Goal: Transaction & Acquisition: Purchase product/service

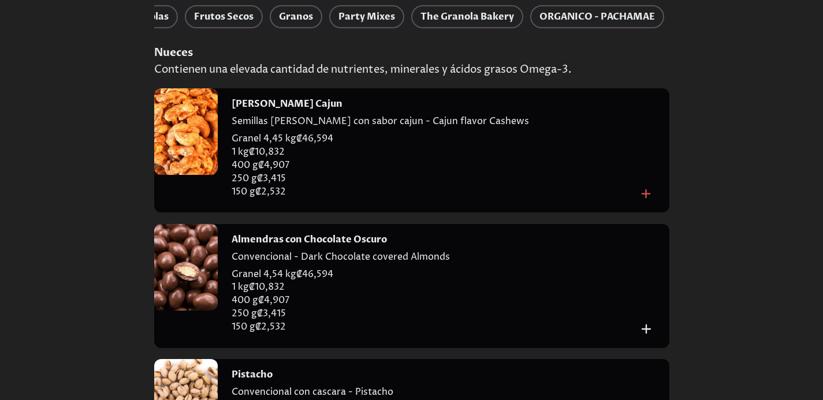
scroll to position [231, 0]
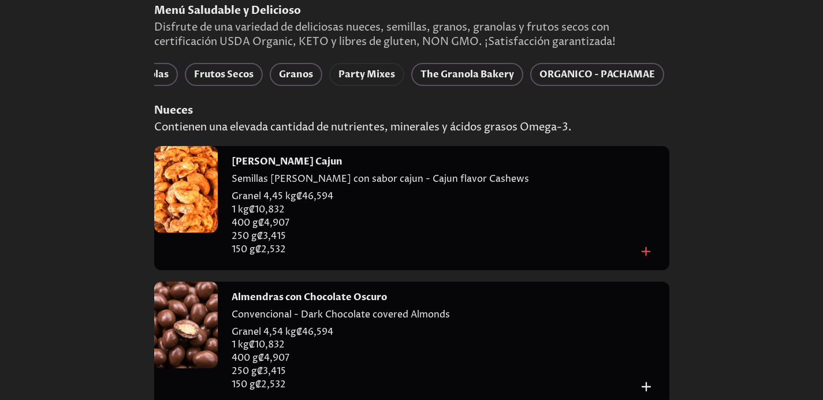
click at [371, 68] on span "Party Mixes" at bounding box center [366, 74] width 57 height 16
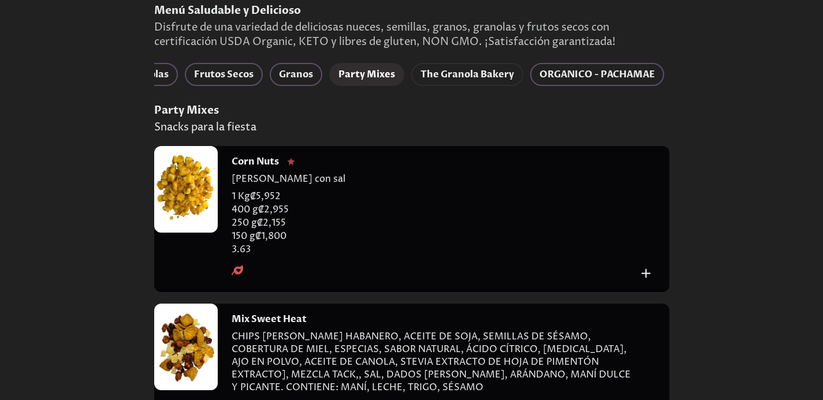
click at [468, 80] on span "The Granola Bakery" at bounding box center [467, 74] width 94 height 16
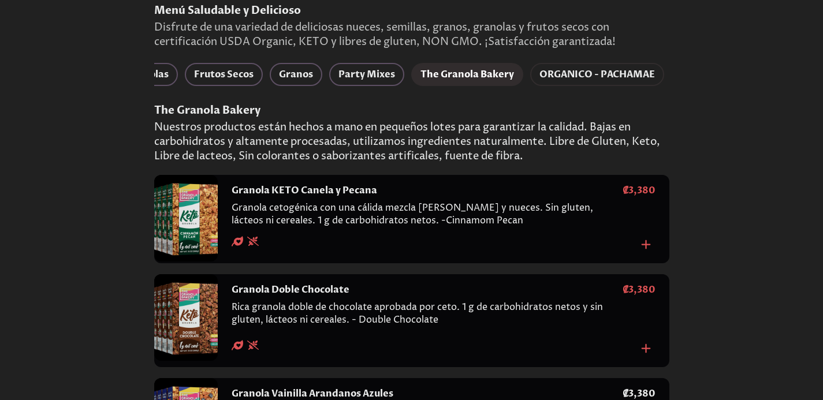
click at [604, 68] on span "ORGANICO - PACHAMAE" at bounding box center [597, 74] width 116 height 16
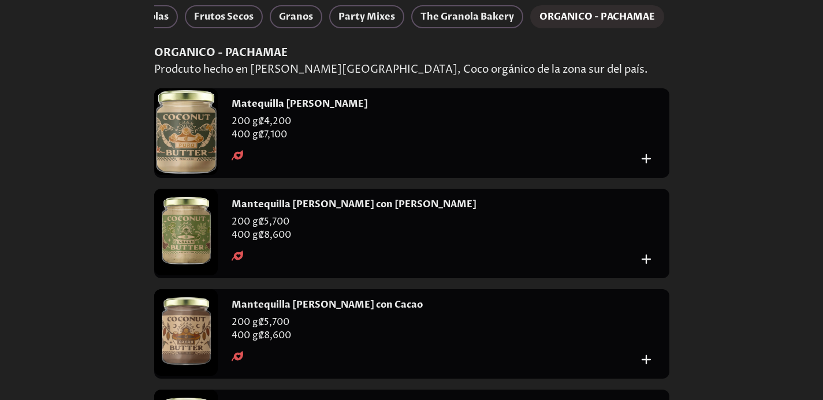
scroll to position [173, 0]
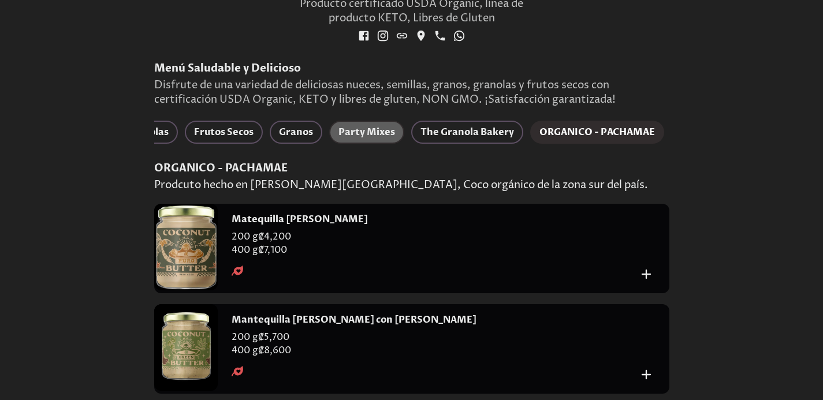
click at [354, 132] on span "Party Mixes" at bounding box center [366, 132] width 57 height 16
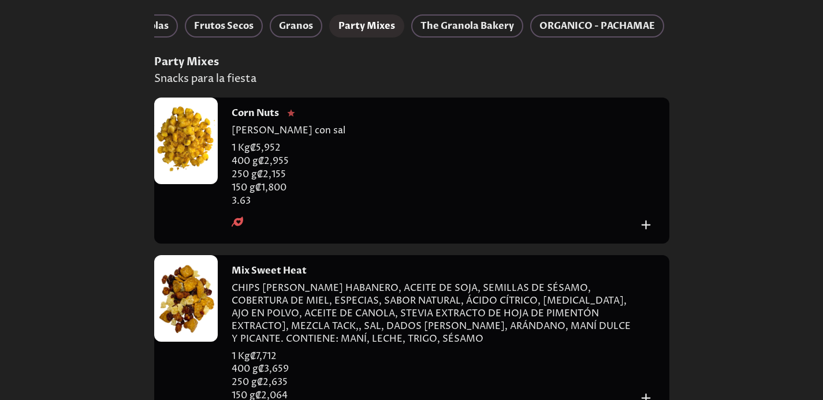
scroll to position [337, 0]
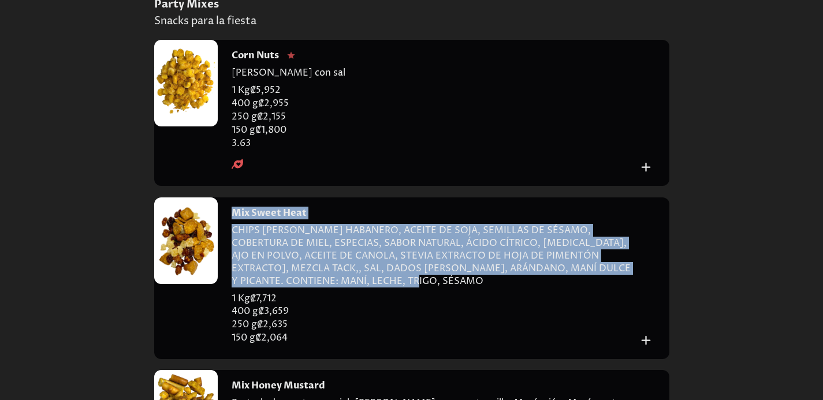
drag, startPoint x: 344, startPoint y: 292, endPoint x: 228, endPoint y: 211, distance: 141.9
click at [228, 211] on div "Mix Sweet Heat CHIPS [PERSON_NAME] HABANERO, ACEITE DE SOJA, SEMILLAS DE SÉSAMO…" at bounding box center [444, 279] width 452 height 162
click at [321, 288] on p "CHIPS [PERSON_NAME] HABANERO, ACEITE DE SOJA, SEMILLAS DE SÉSAMO, COBERTURA DE …" at bounding box center [435, 258] width 406 height 68
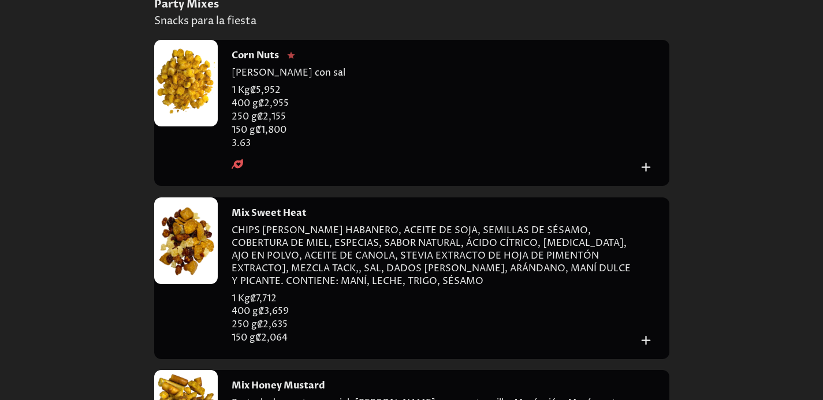
click at [337, 288] on p "CHIPS [PERSON_NAME] HABANERO, ACEITE DE SOJA, SEMILLAS DE SÉSAMO, COBERTURA DE …" at bounding box center [435, 258] width 406 height 68
click at [174, 252] on div at bounding box center [186, 241] width 64 height 87
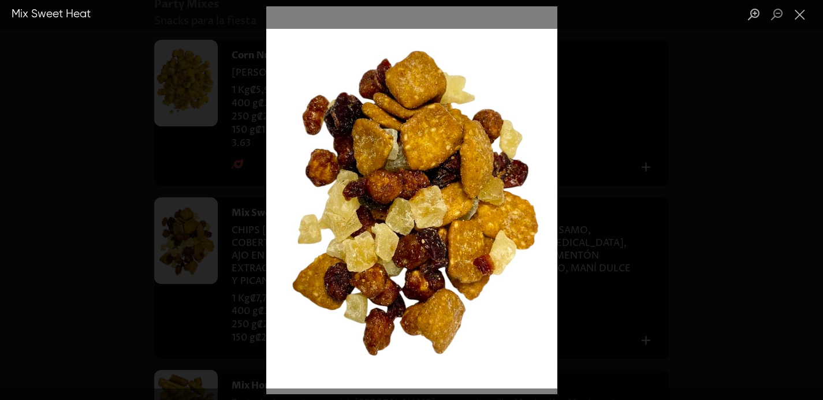
click at [634, 135] on div "Lightbox" at bounding box center [411, 200] width 823 height 400
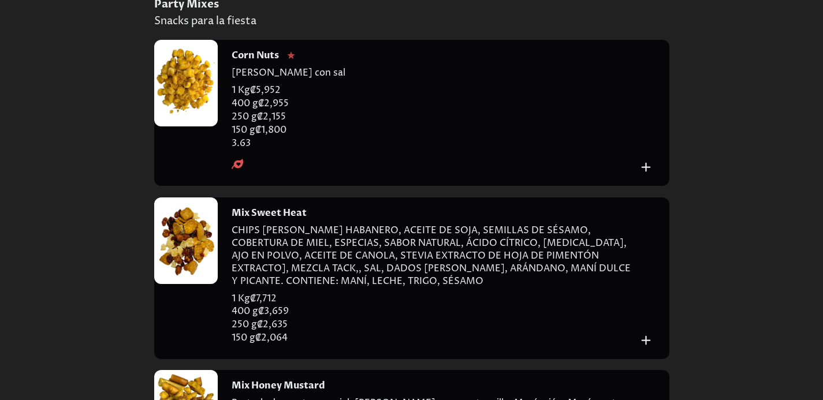
scroll to position [280, 0]
